Goal: Obtain resource: Download file/media

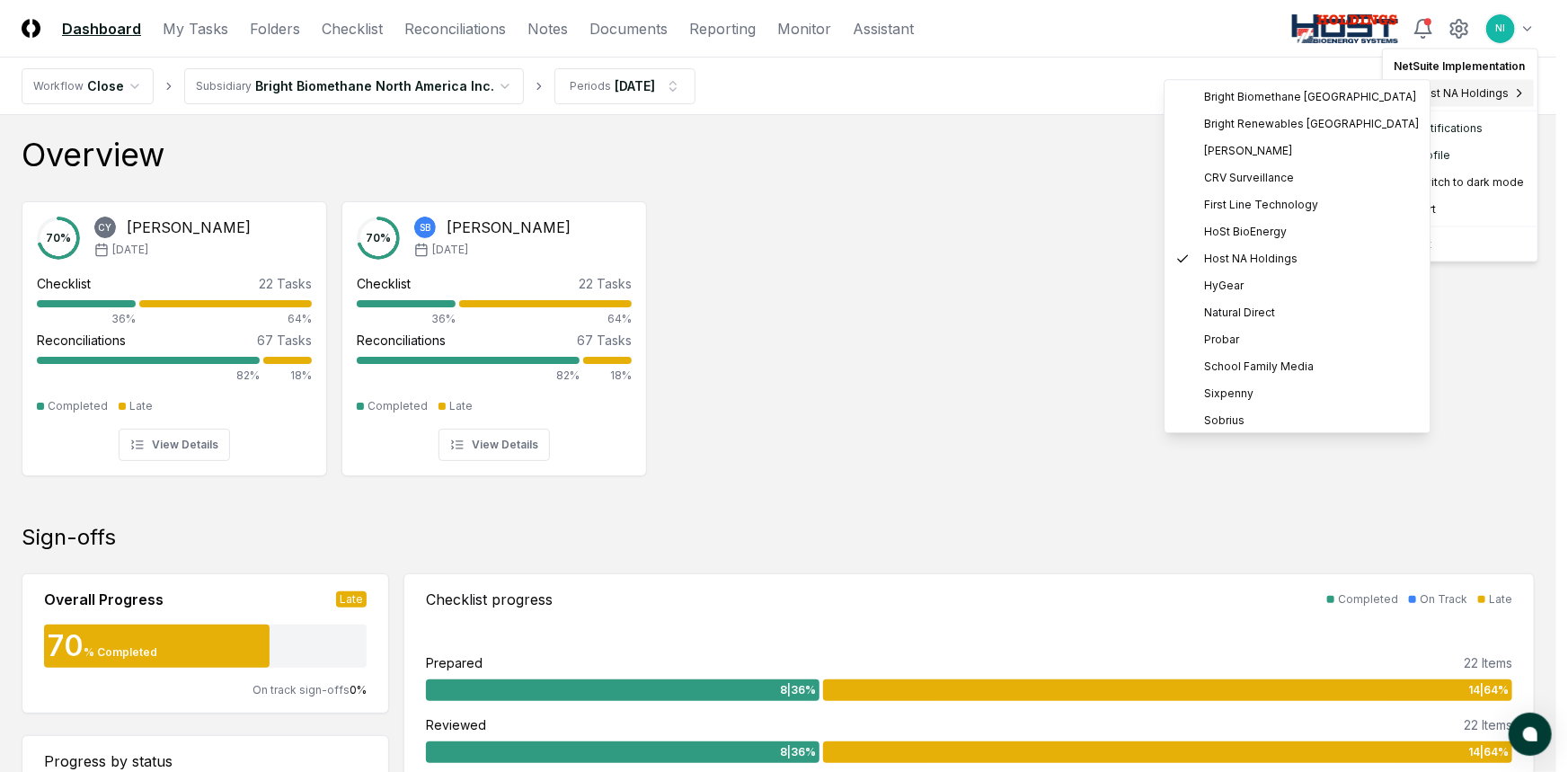
click at [1503, 87] on span "Host NA Holdings" at bounding box center [1461, 93] width 94 height 16
click at [1257, 365] on span "School Family Media" at bounding box center [1258, 366] width 110 height 16
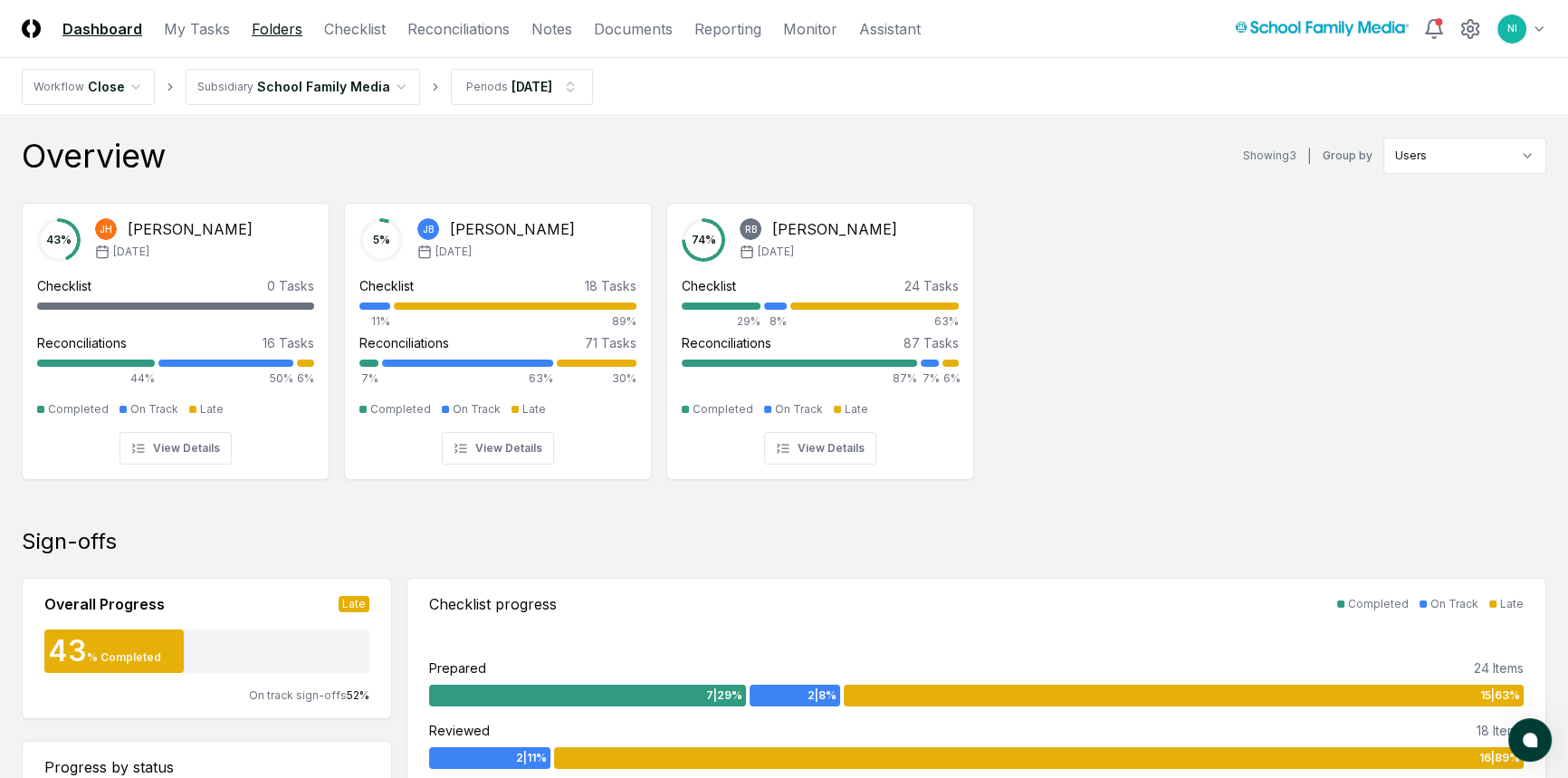
click at [288, 31] on link "Folders" at bounding box center [277, 29] width 51 height 22
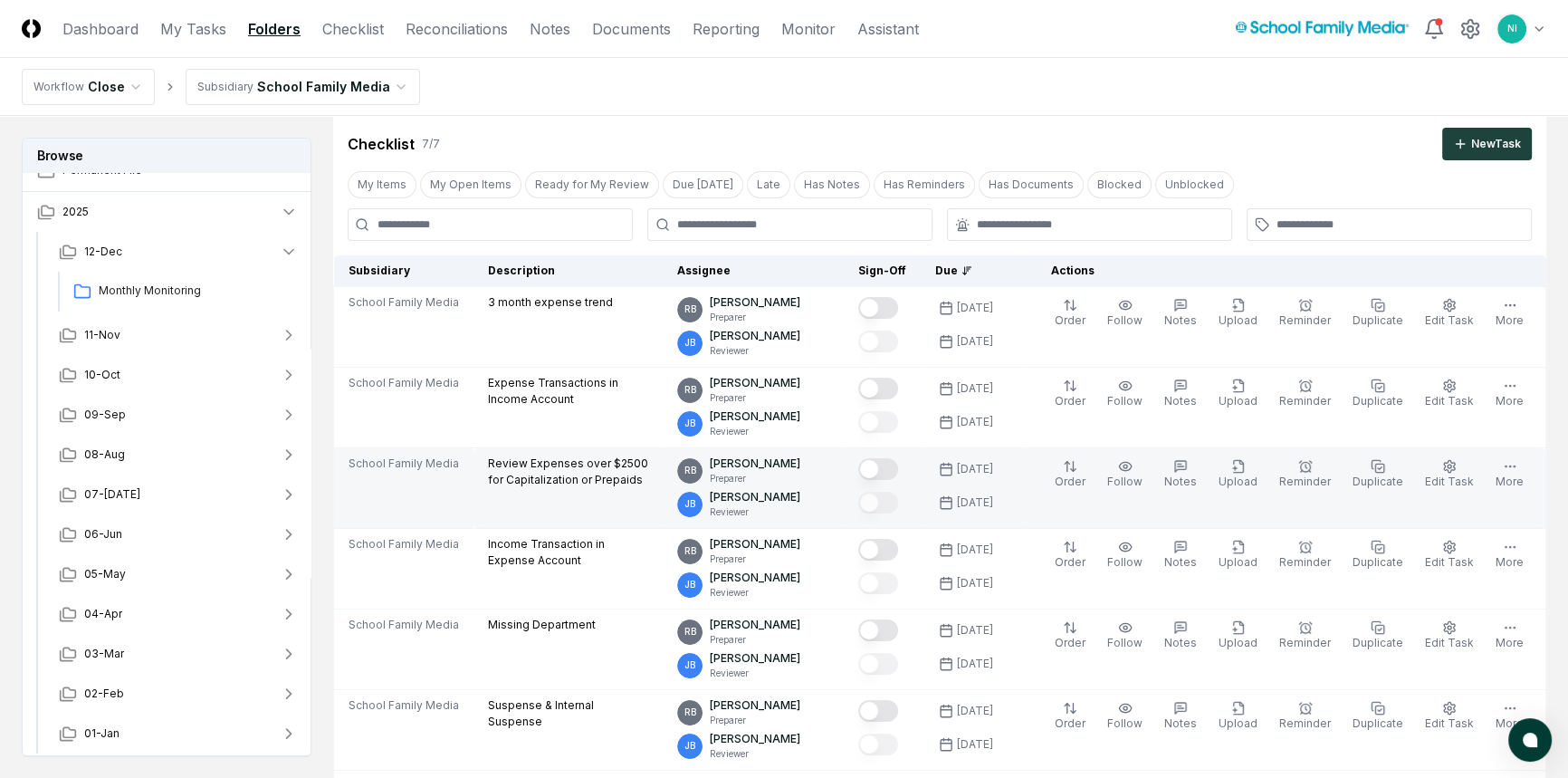
scroll to position [82, 0]
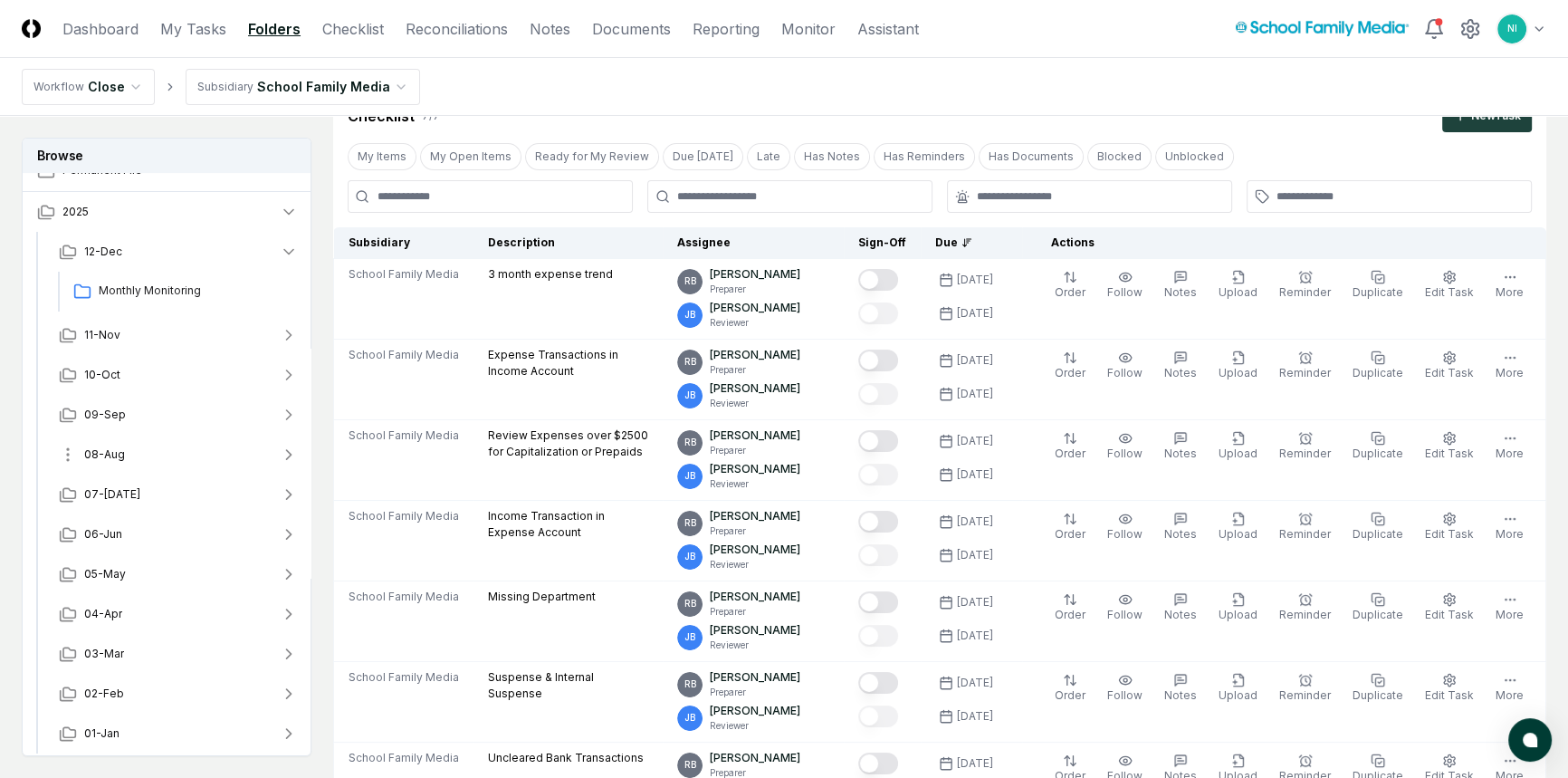
click at [108, 451] on span "08-Aug" at bounding box center [105, 454] width 40 height 16
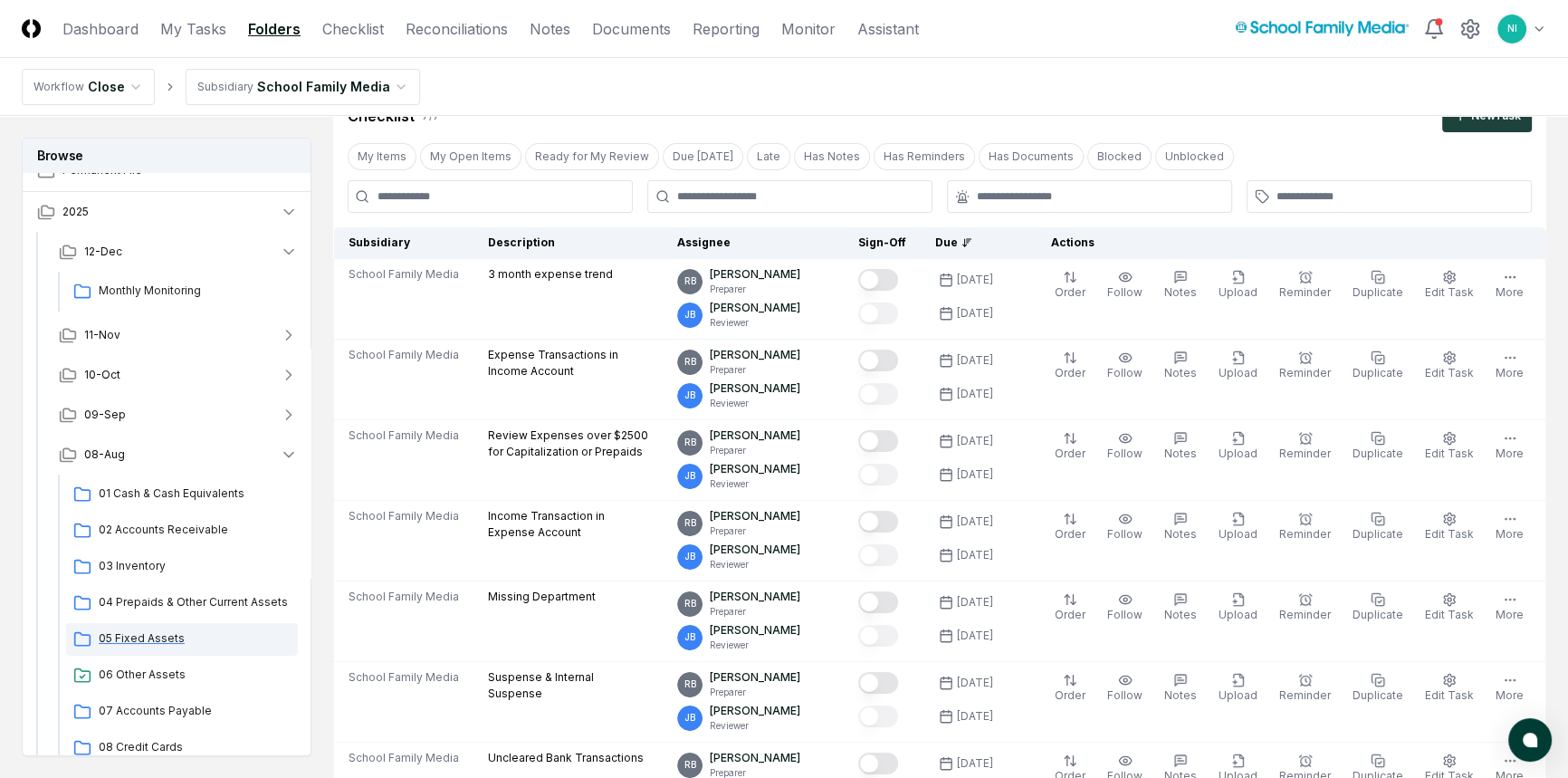
scroll to position [433, 0]
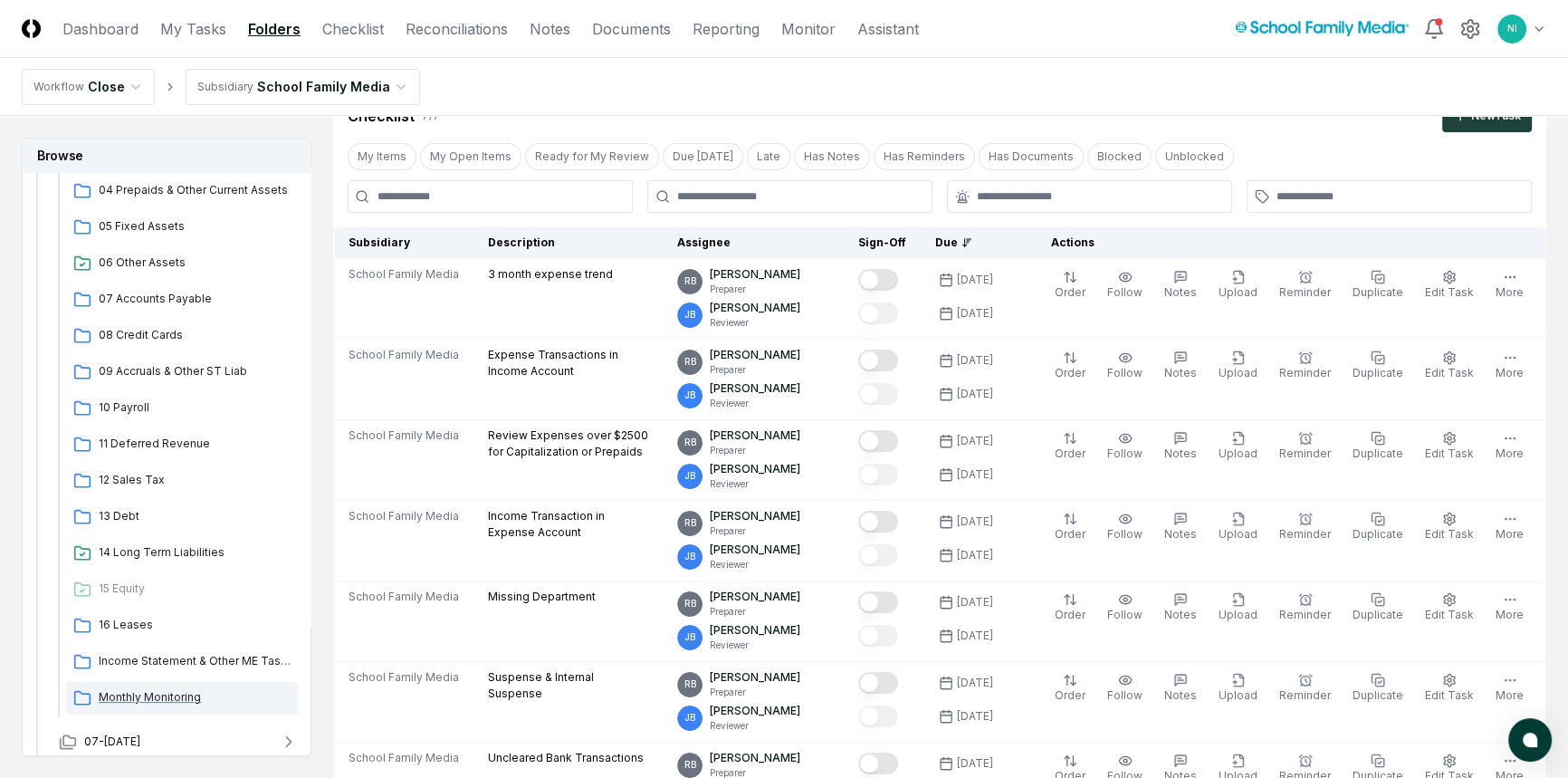
click at [133, 690] on span "Monthly Monitoring" at bounding box center [195, 696] width 192 height 16
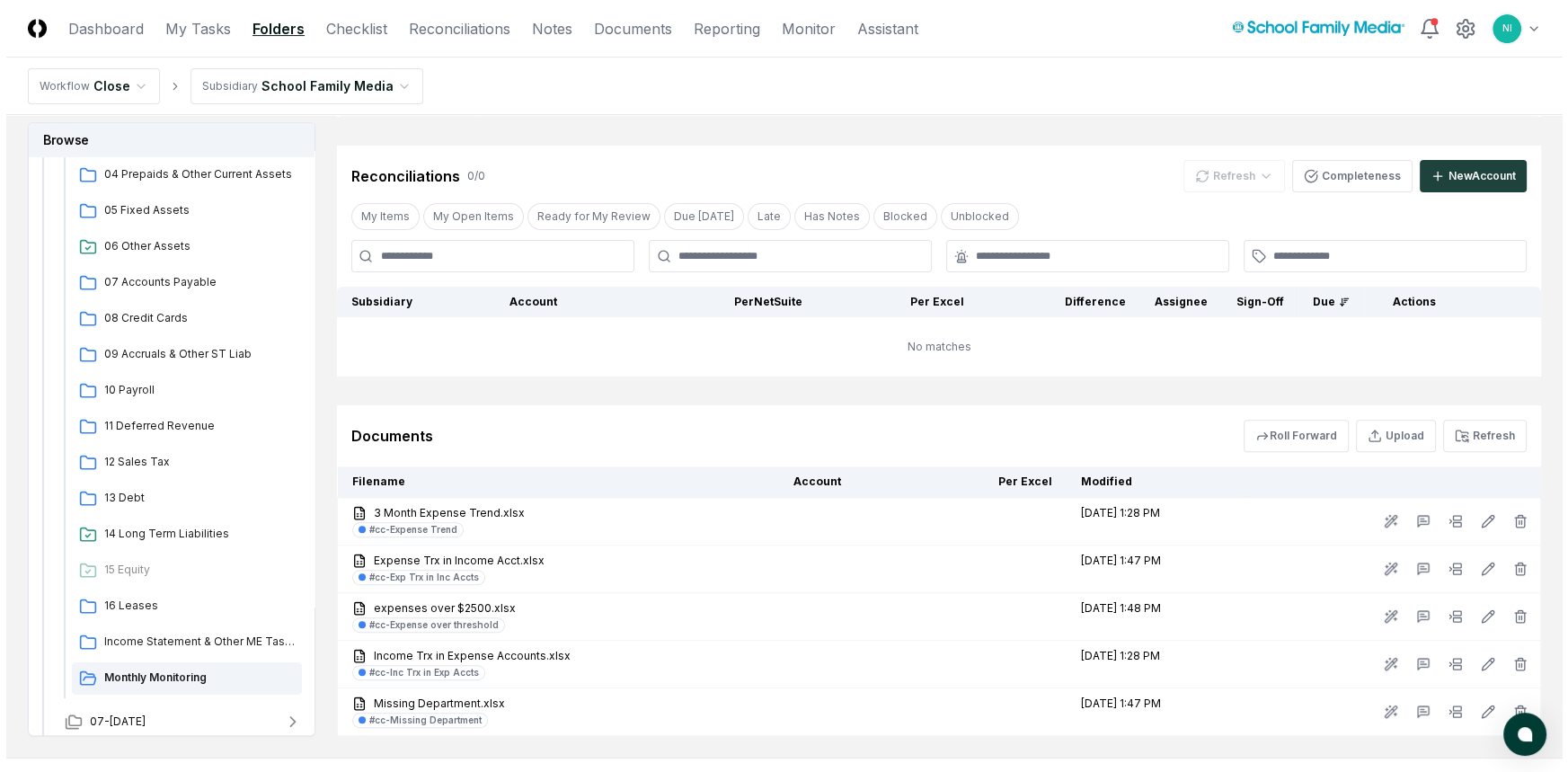
scroll to position [871, 0]
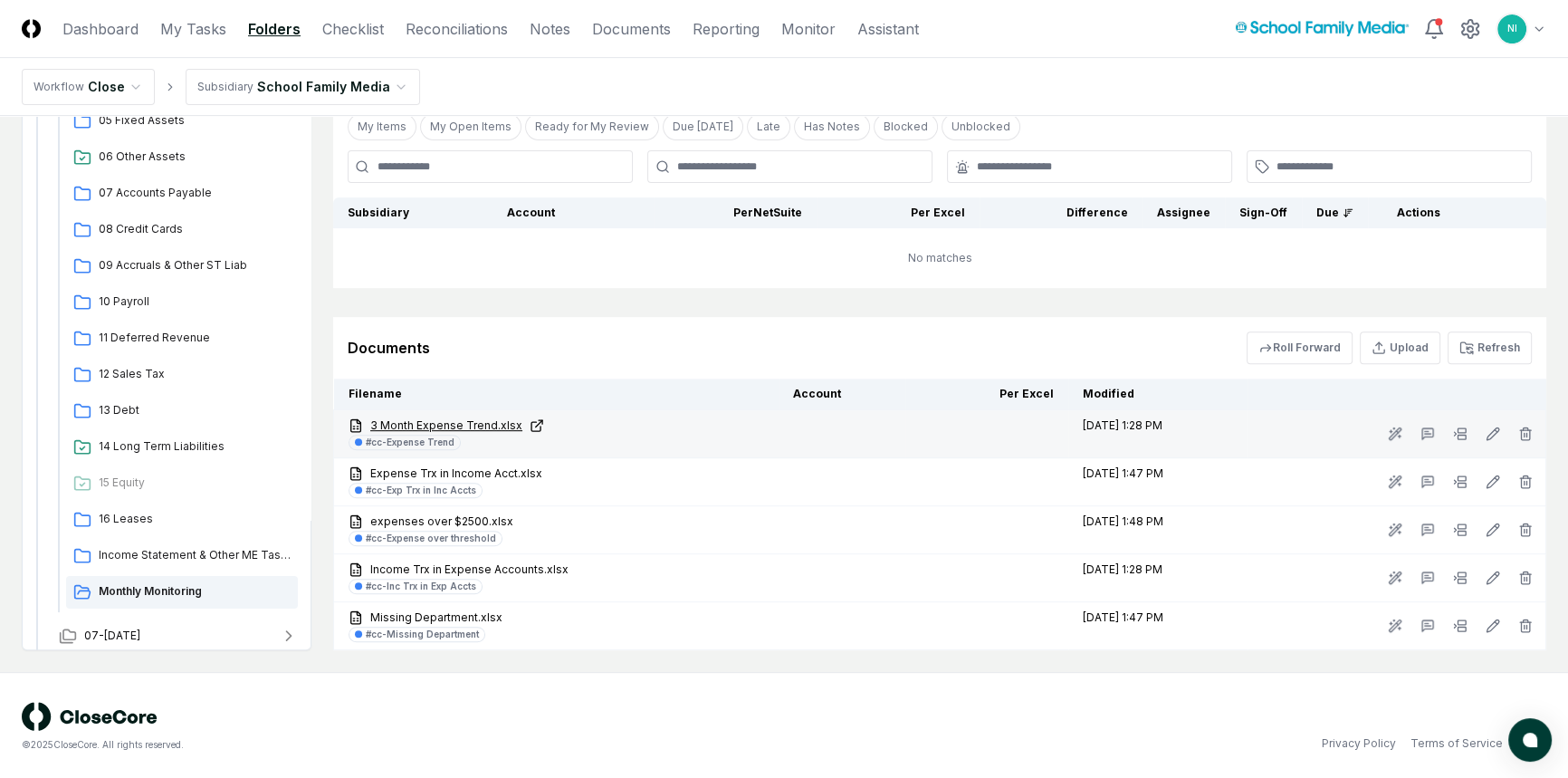
click at [448, 426] on link "3 Month Expense Trend.xlsx" at bounding box center [556, 425] width 416 height 16
click at [1456, 432] on icon at bounding box center [1455, 434] width 2 height 4
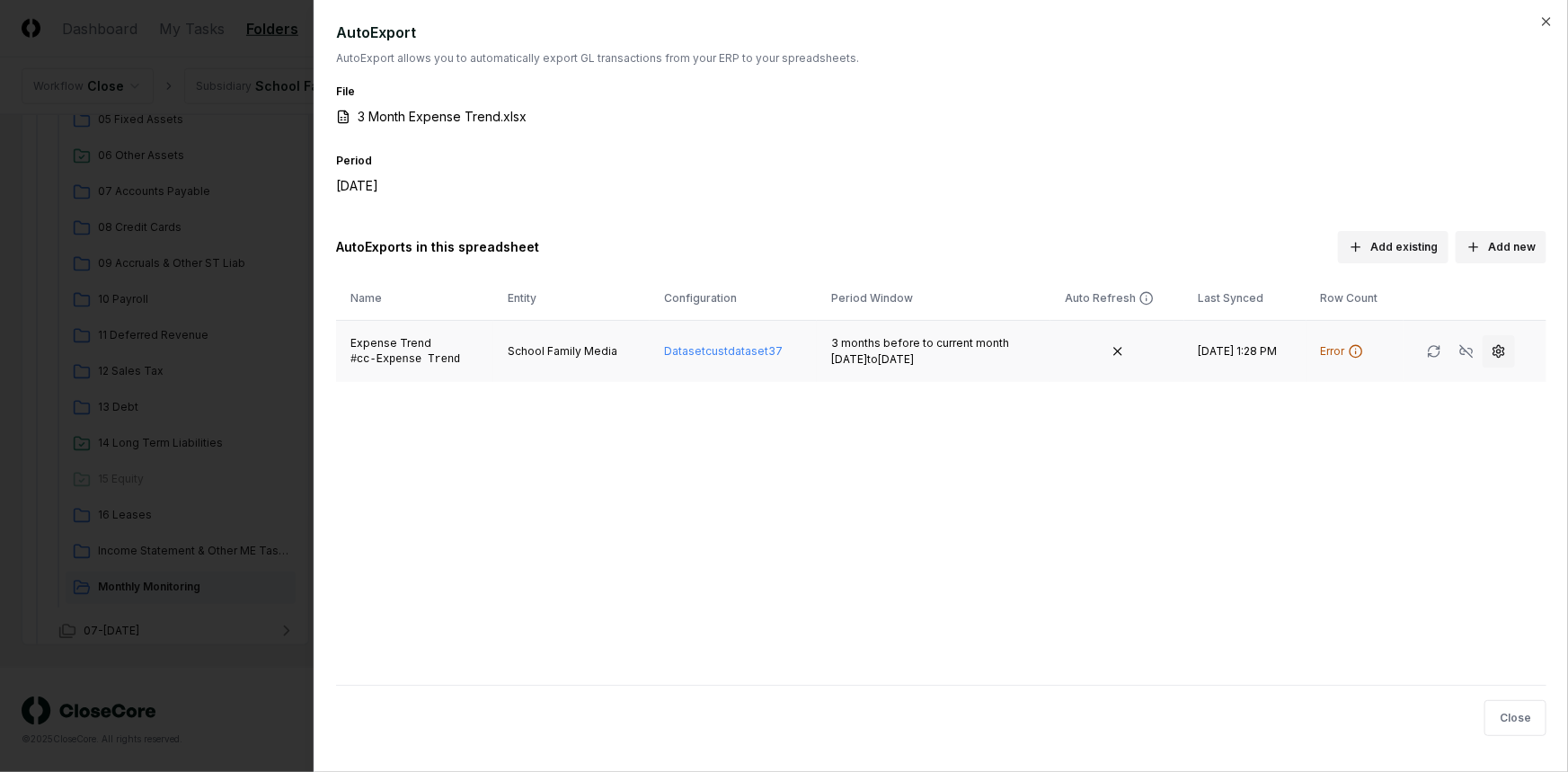
click at [1494, 353] on icon "button" at bounding box center [1498, 351] width 14 height 14
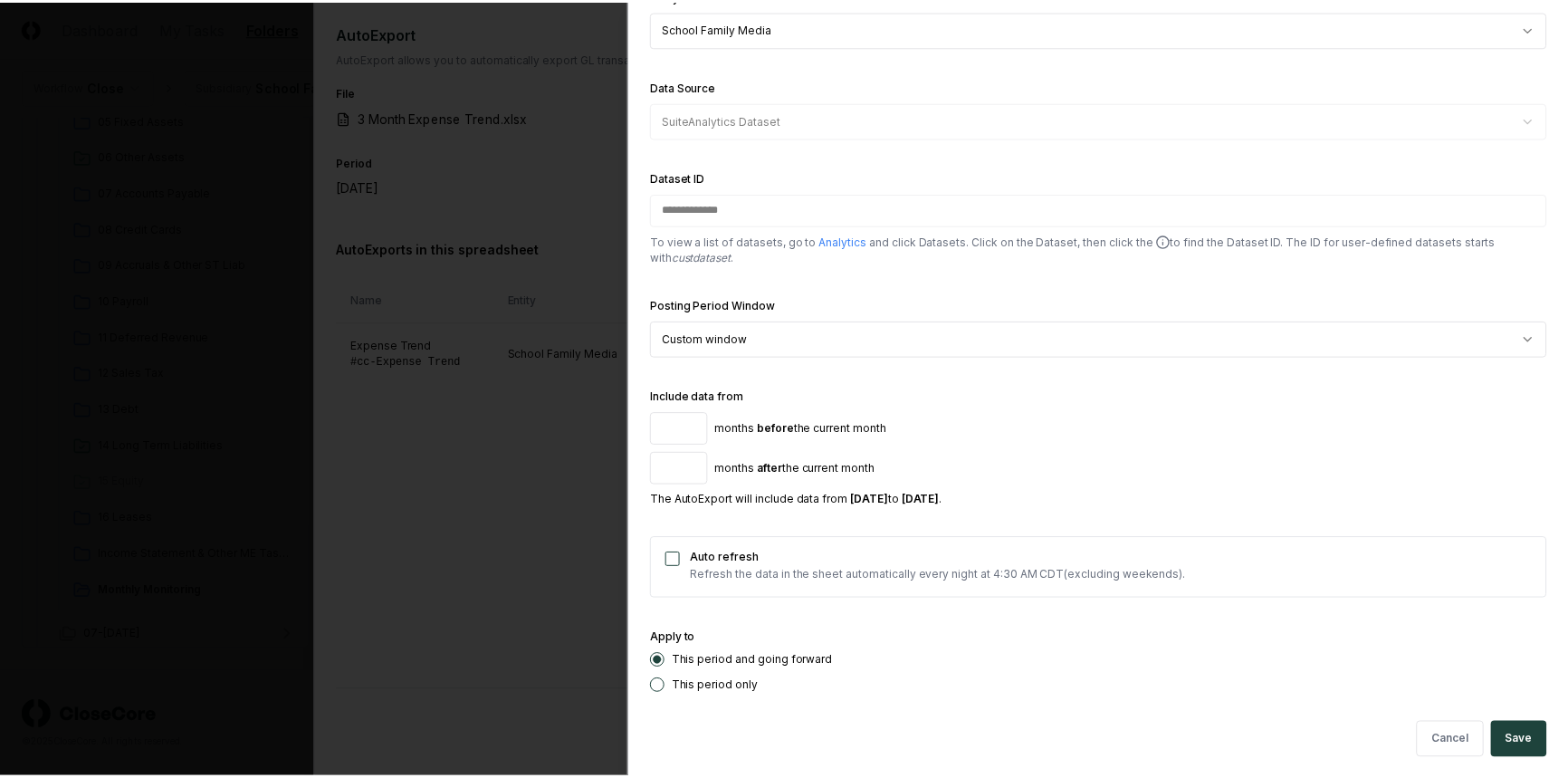
scroll to position [514, 0]
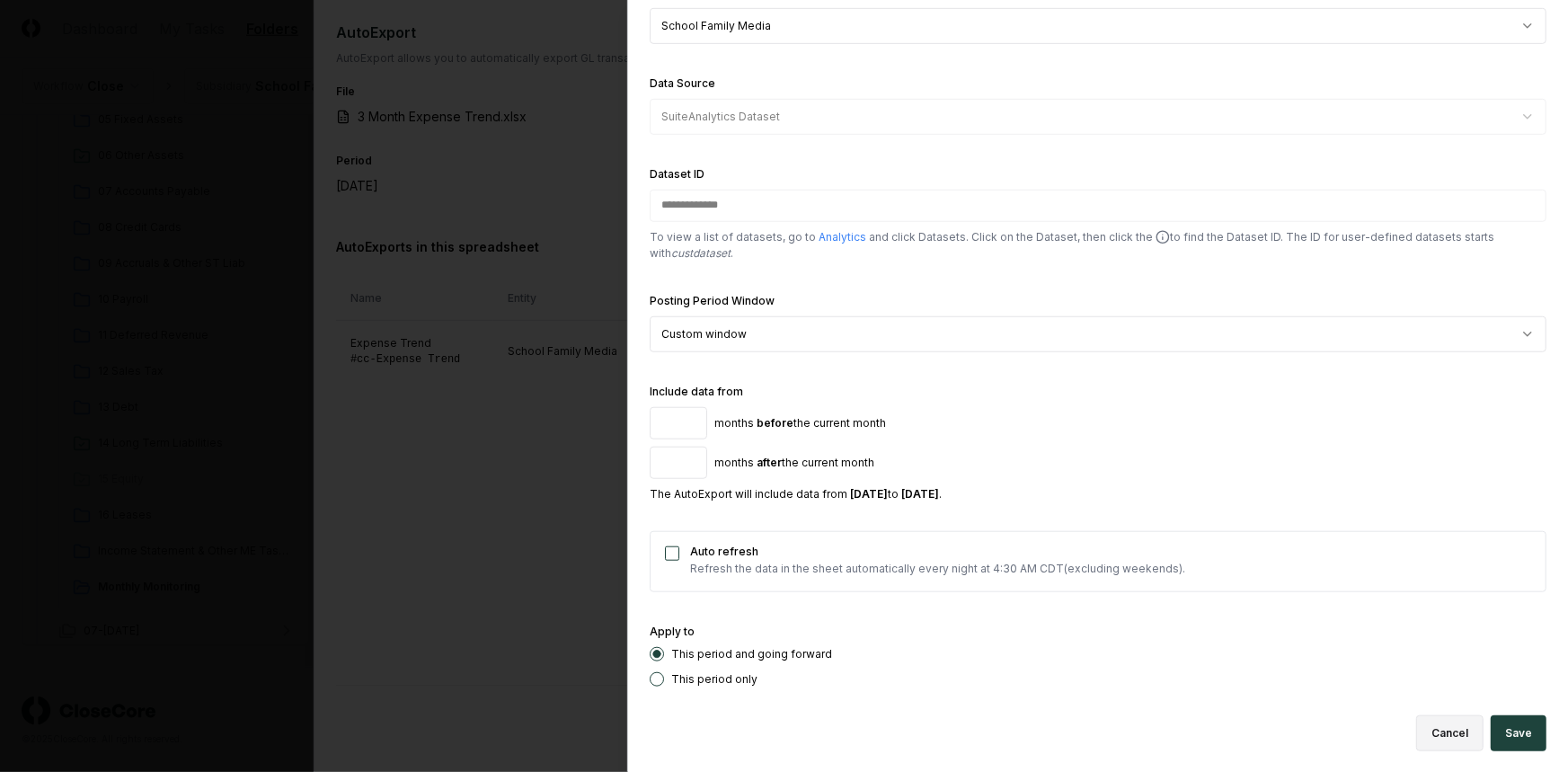
click at [1429, 730] on button "Cancel" at bounding box center [1449, 733] width 68 height 36
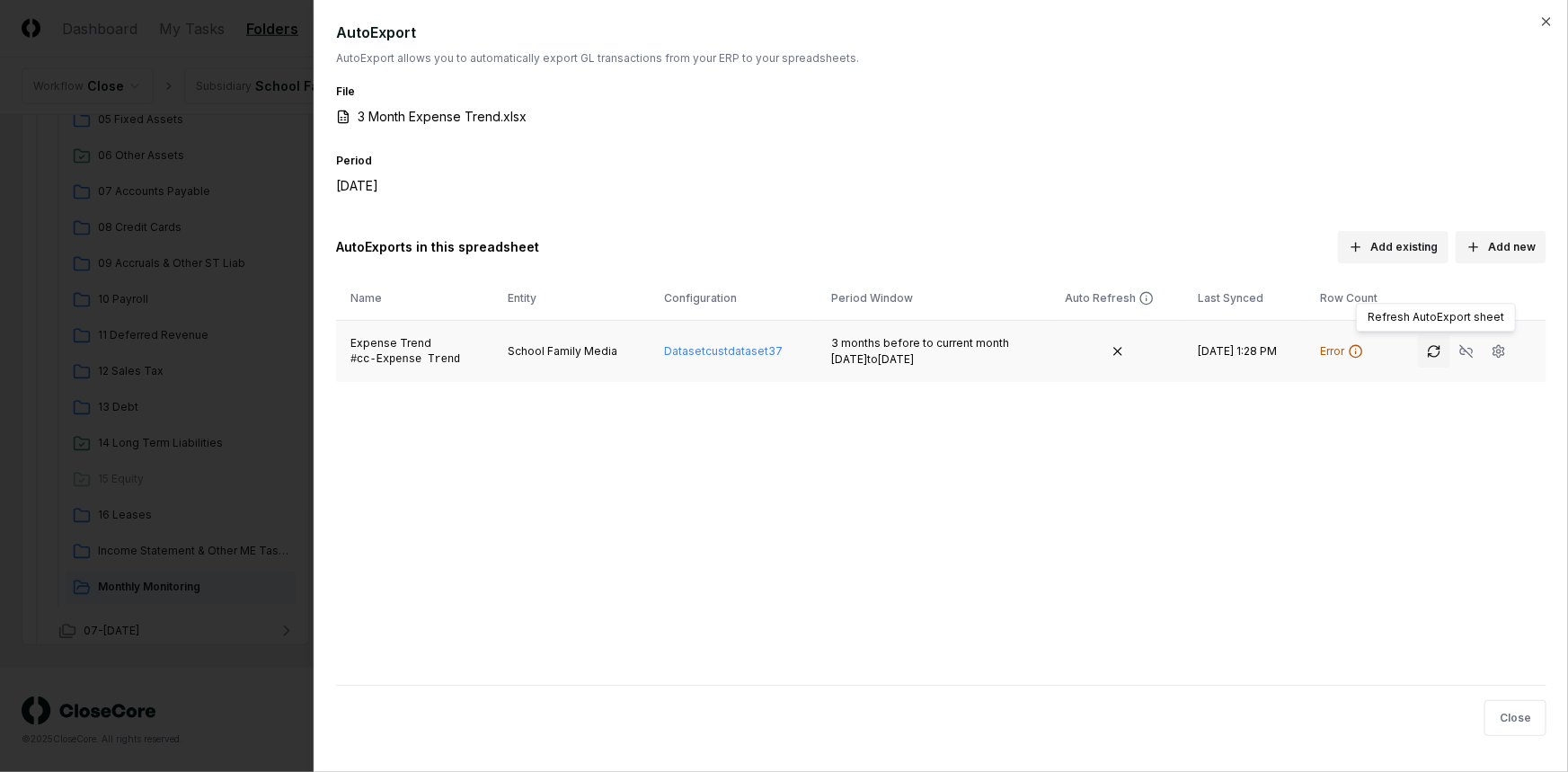
click at [1437, 344] on icon "button" at bounding box center [1433, 351] width 14 height 14
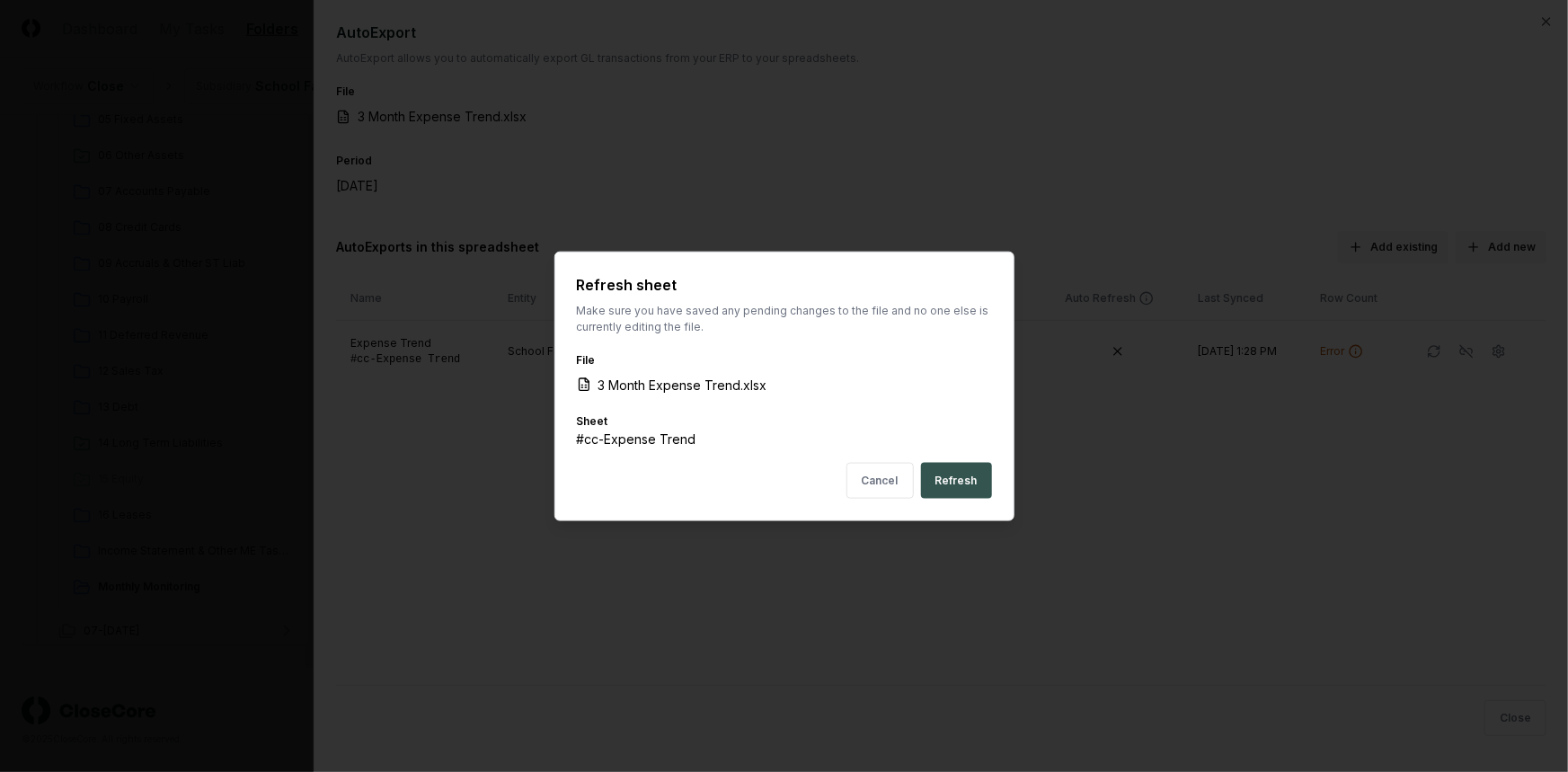
click at [974, 488] on button "Refresh" at bounding box center [956, 481] width 71 height 36
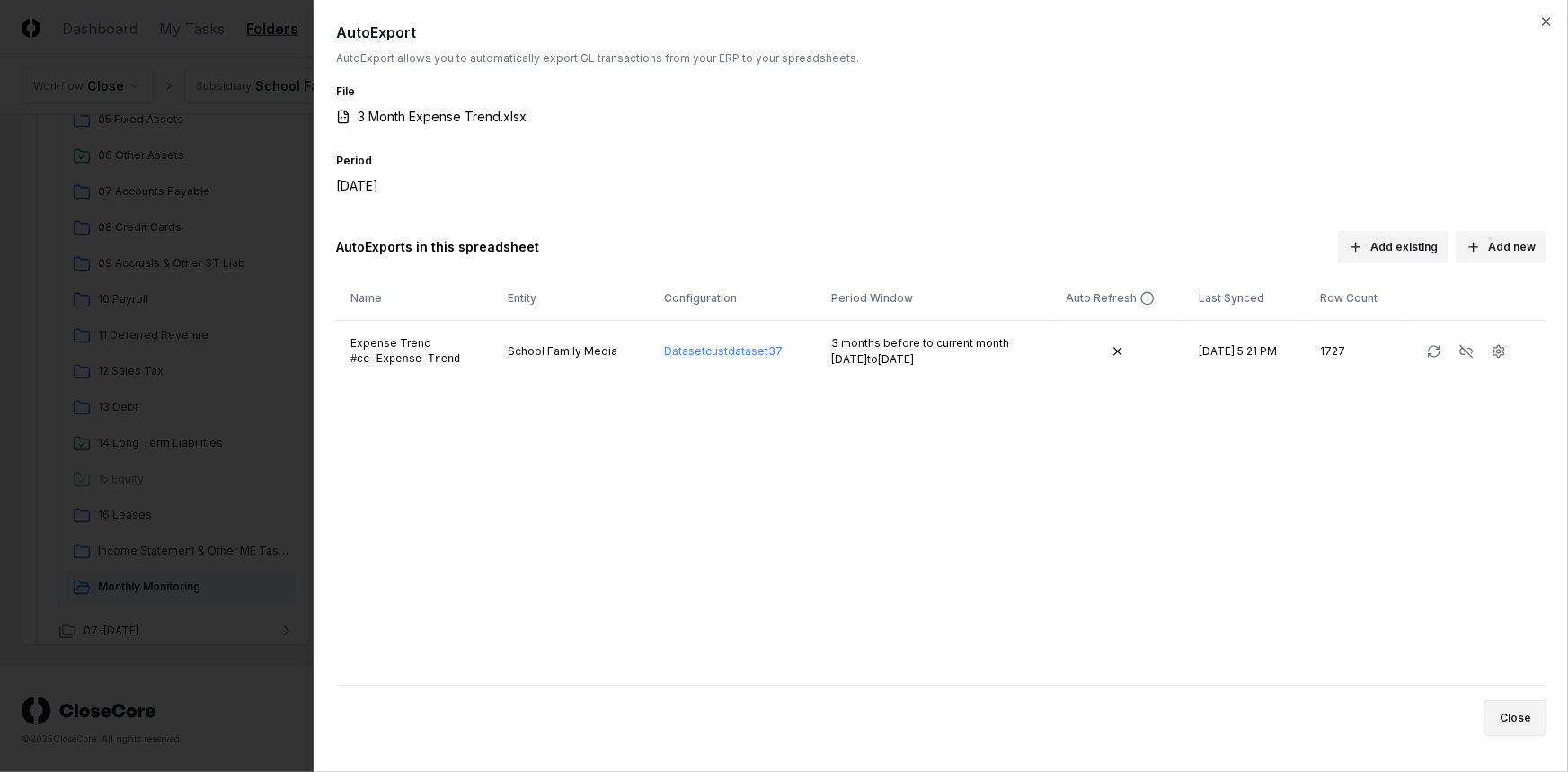
click at [1521, 724] on button "Close" at bounding box center [1515, 718] width 62 height 36
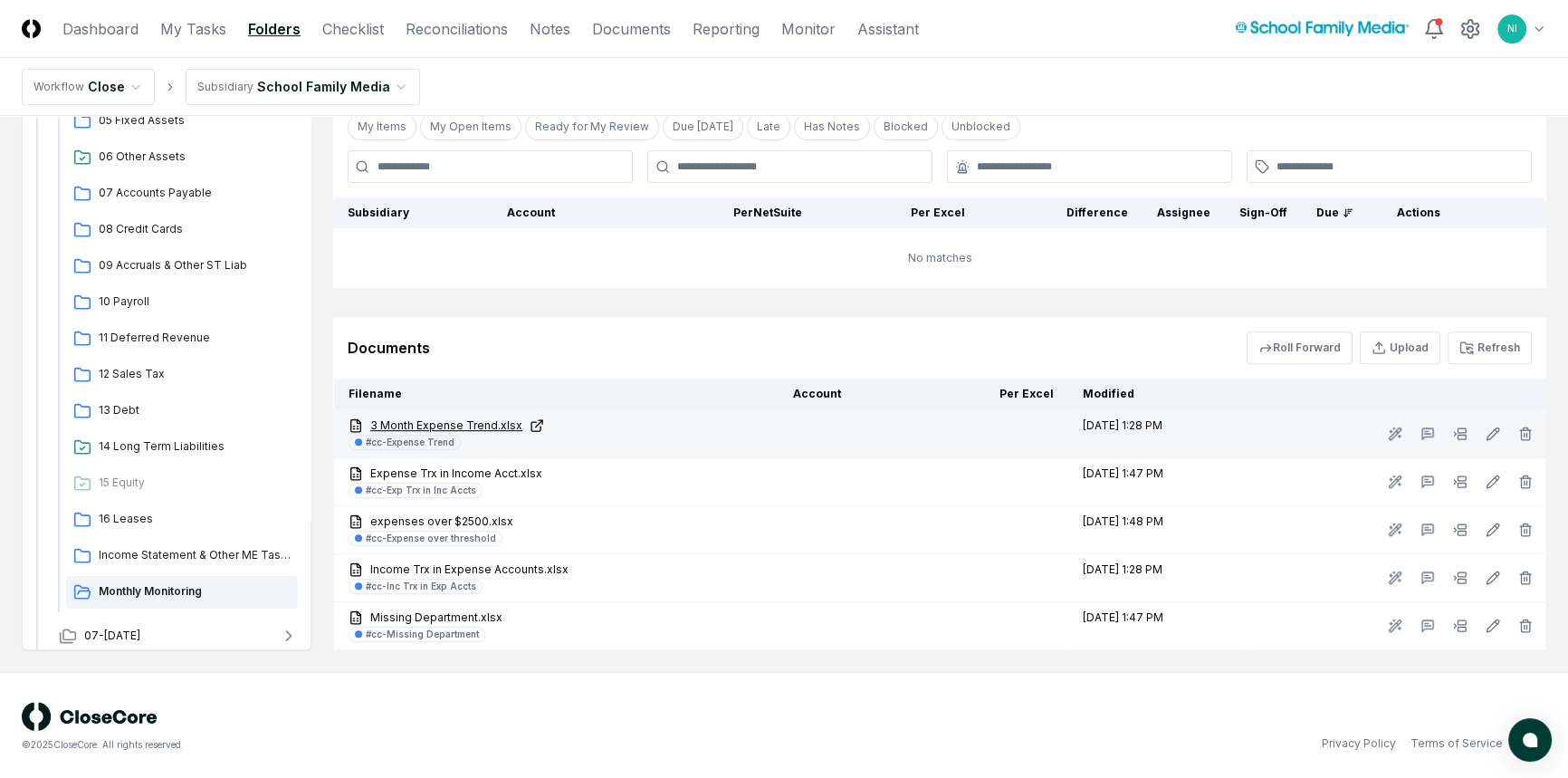
drag, startPoint x: 445, startPoint y: 421, endPoint x: 388, endPoint y: 448, distance: 63.1
click at [445, 421] on link "3 Month Expense Trend.xlsx" at bounding box center [556, 425] width 416 height 16
